Goal: Task Accomplishment & Management: Use online tool/utility

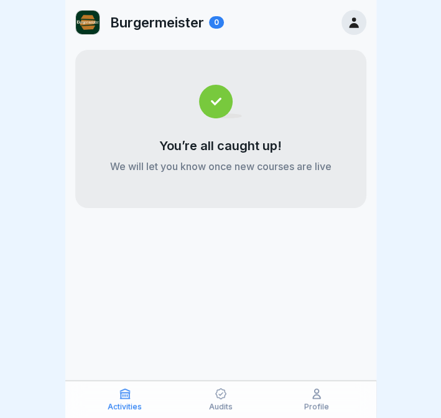
click at [355, 18] on icon at bounding box center [354, 23] width 14 height 14
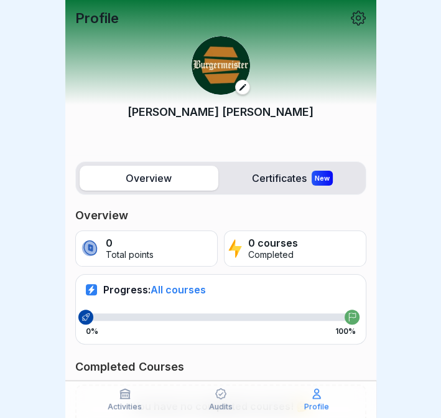
click at [312, 403] on p "Profile" at bounding box center [316, 406] width 25 height 9
click at [220, 394] on icon at bounding box center [221, 393] width 12 height 12
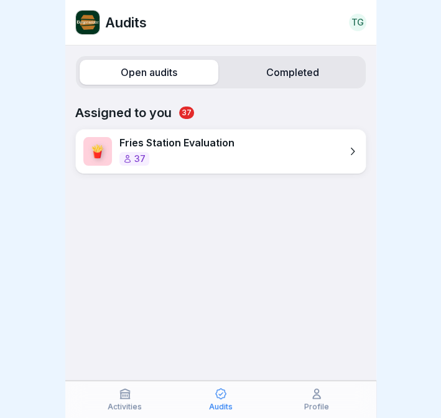
click at [104, 373] on div "Open audits Completed Assigned to you 37 🍟 Fries Station Evaluation 37" at bounding box center [220, 231] width 311 height 372
click at [138, 396] on div "Activities" at bounding box center [125, 399] width 90 height 24
